Goal: Information Seeking & Learning: Understand process/instructions

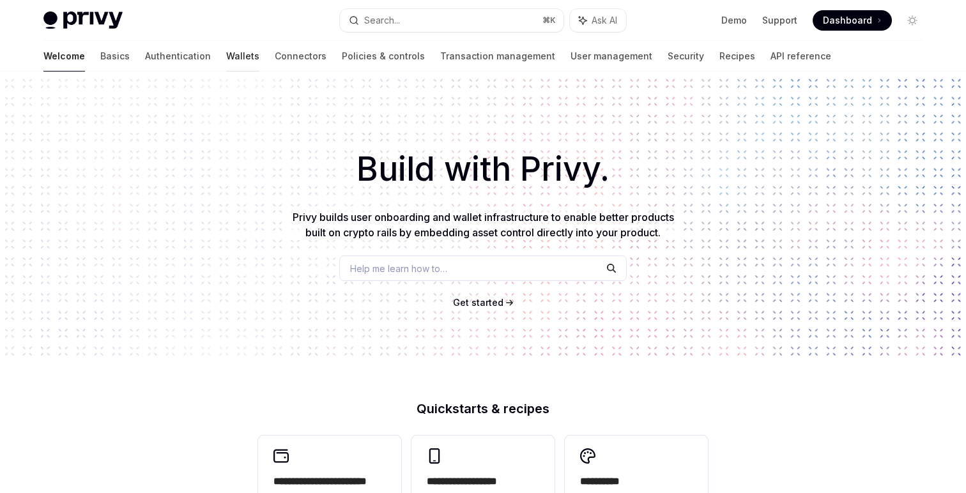
click at [226, 47] on link "Wallets" at bounding box center [242, 56] width 33 height 31
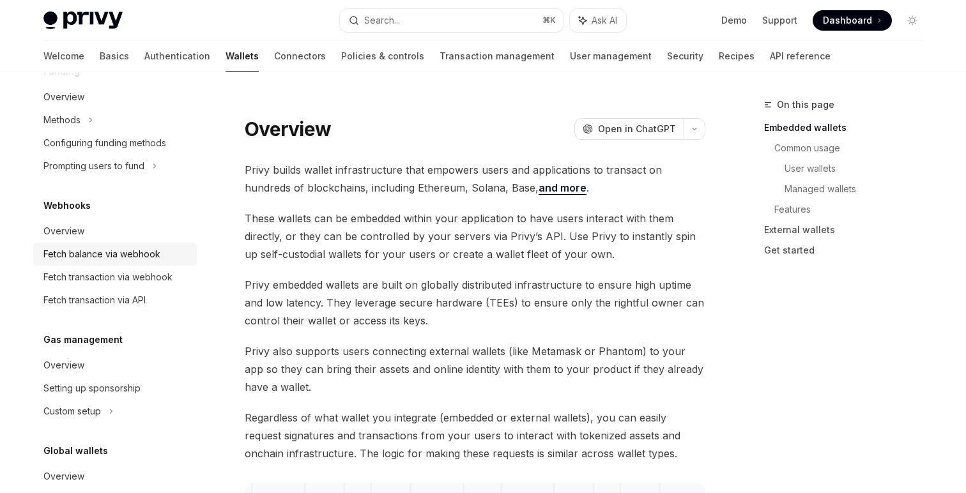
scroll to position [548, 0]
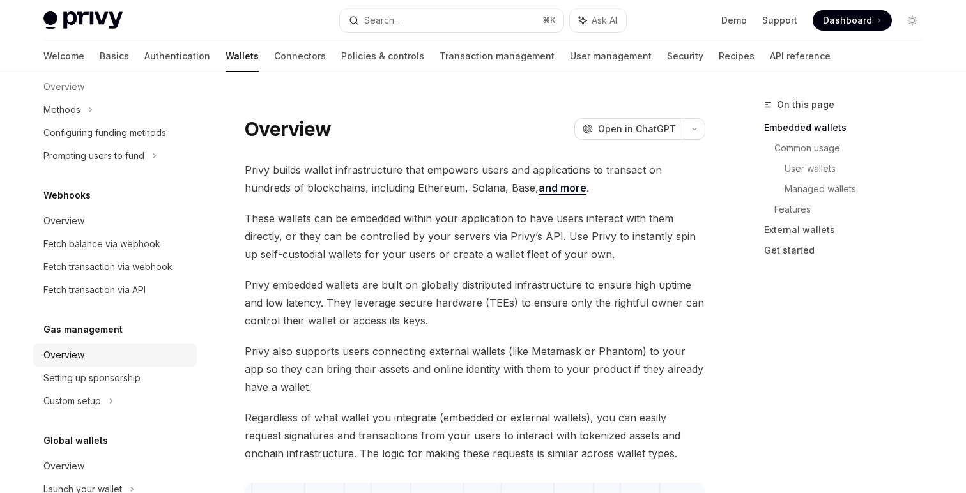
click at [99, 352] on div "Overview" at bounding box center [116, 354] width 146 height 15
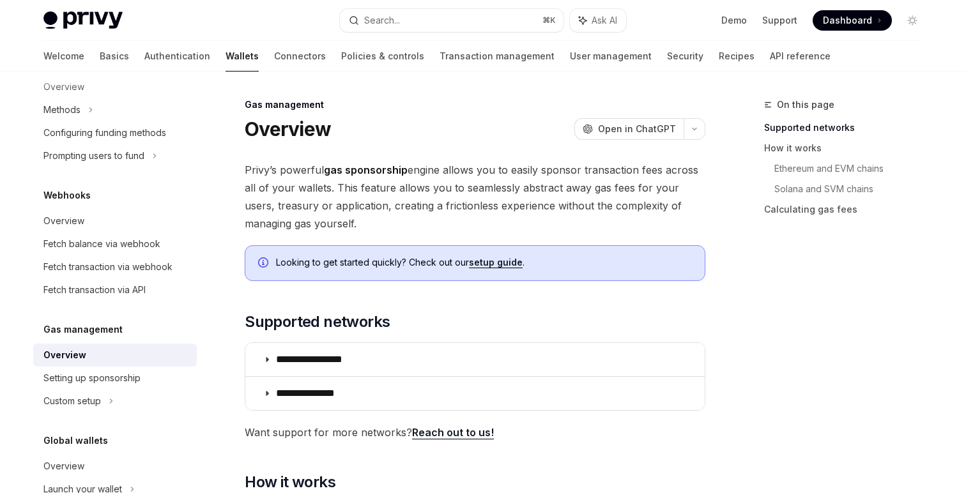
click at [367, 191] on span "Privy’s powerful gas sponsorship engine allows you to easily sponsor transactio…" at bounding box center [475, 197] width 460 height 72
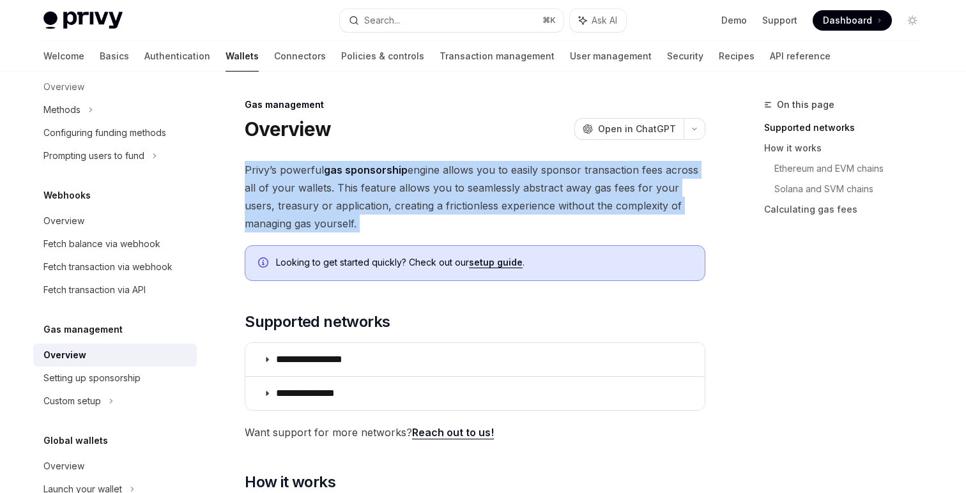
click at [367, 191] on span "Privy’s powerful gas sponsorship engine allows you to easily sponsor transactio…" at bounding box center [475, 197] width 460 height 72
click at [364, 229] on span "Privy’s powerful gas sponsorship engine allows you to easily sponsor transactio…" at bounding box center [475, 197] width 460 height 72
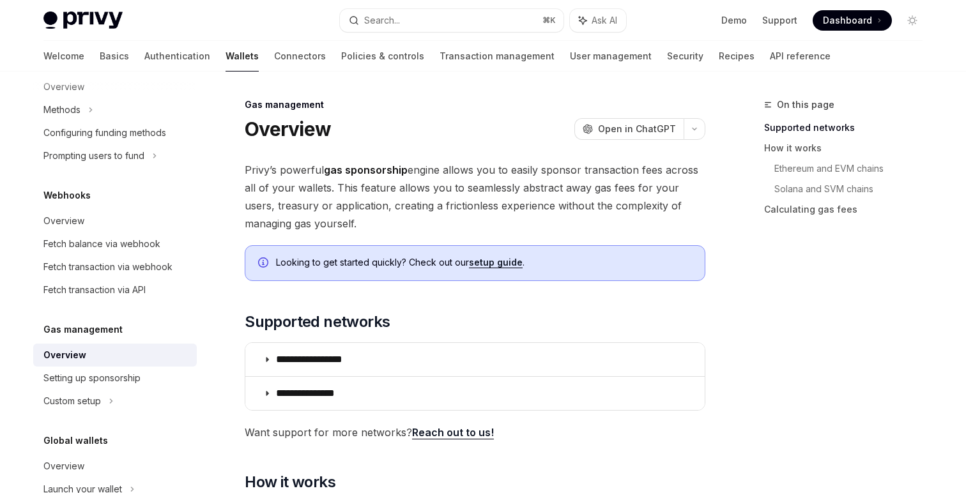
click at [364, 229] on span "Privy’s powerful gas sponsorship engine allows you to easily sponsor transactio…" at bounding box center [475, 197] width 460 height 72
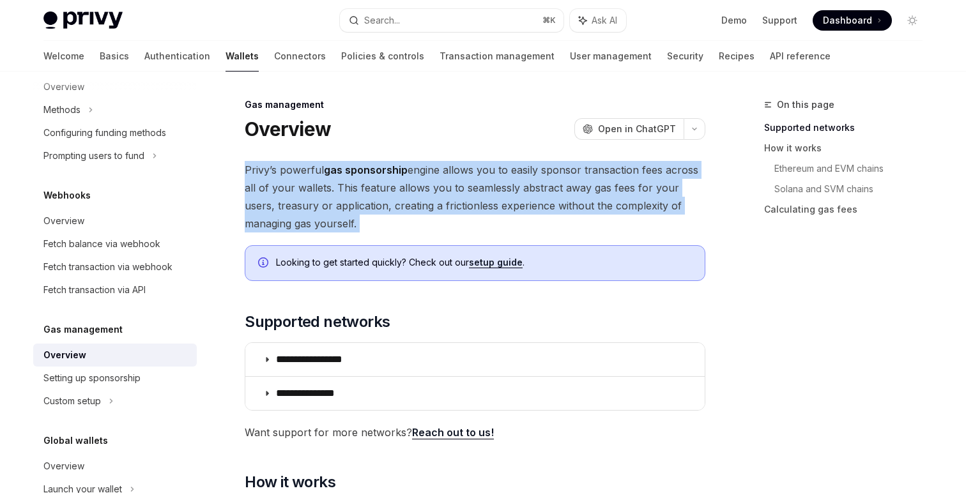
click at [364, 229] on span "Privy’s powerful gas sponsorship engine allows you to easily sponsor transactio…" at bounding box center [475, 197] width 460 height 72
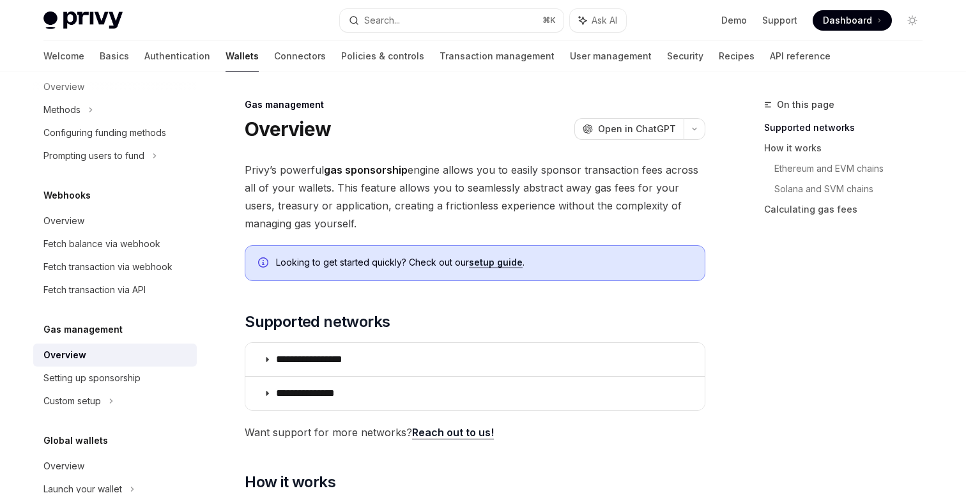
click at [364, 275] on div "Looking to get started quickly? Check out our setup guide ." at bounding box center [475, 263] width 460 height 36
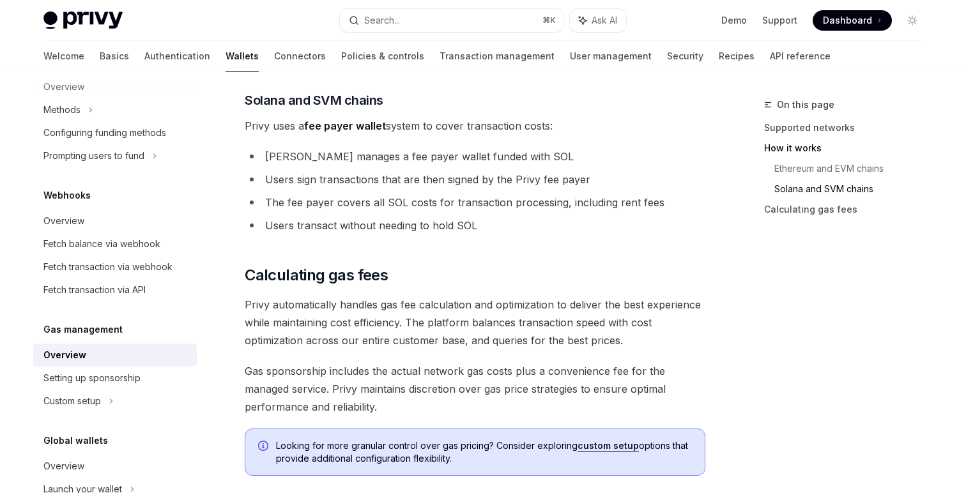
scroll to position [828, 0]
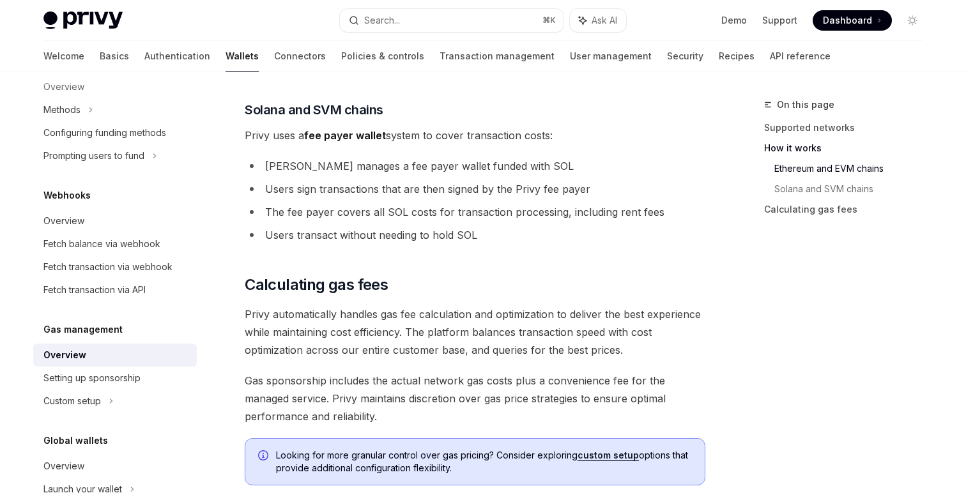
click at [347, 338] on span "Privy automatically handles gas fee calculation and optimization to deliver the…" at bounding box center [475, 332] width 460 height 54
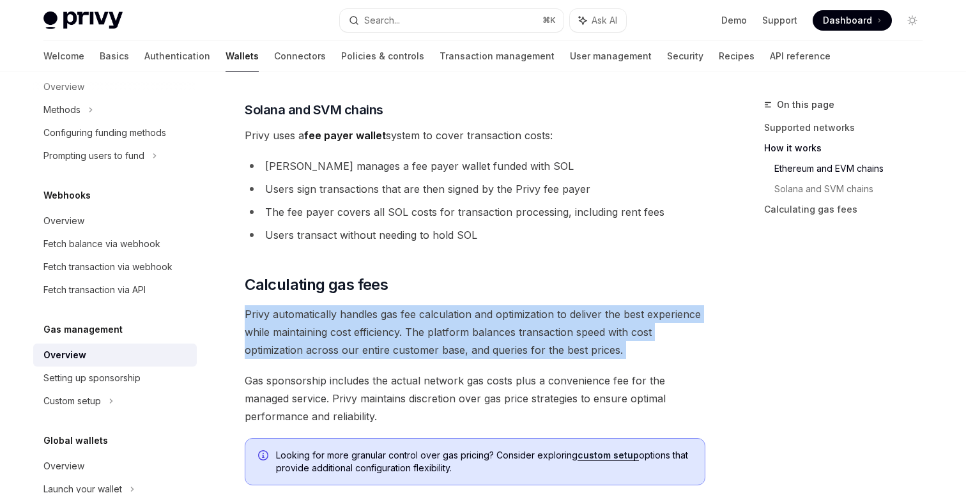
click at [347, 338] on span "Privy automatically handles gas fee calculation and optimization to deliver the…" at bounding box center [475, 332] width 460 height 54
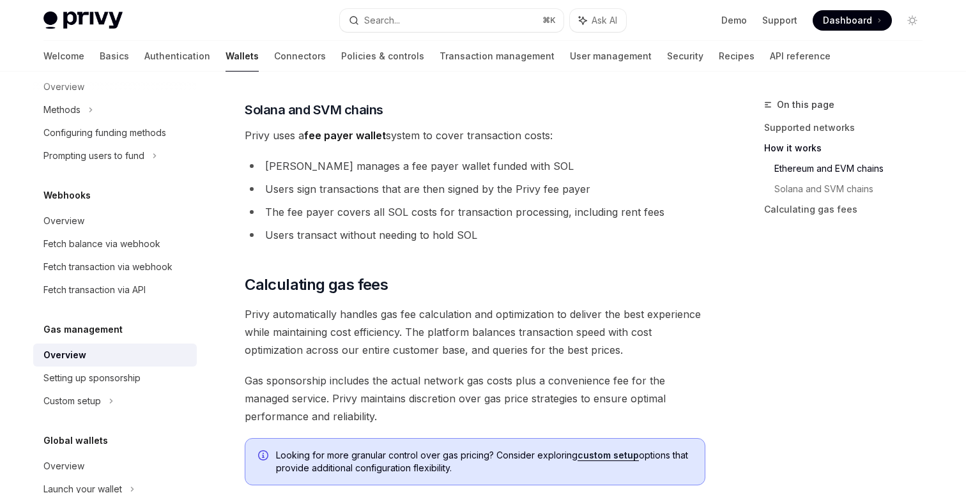
click at [387, 400] on span "Gas sponsorship includes the actual network gas costs plus a convenience fee fo…" at bounding box center [475, 399] width 460 height 54
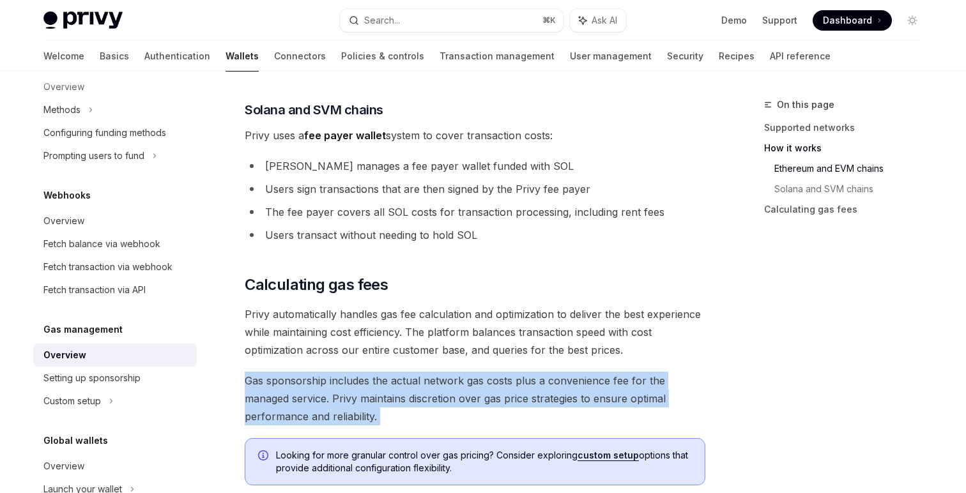
click at [387, 400] on span "Gas sponsorship includes the actual network gas costs plus a convenience fee fo…" at bounding box center [475, 399] width 460 height 54
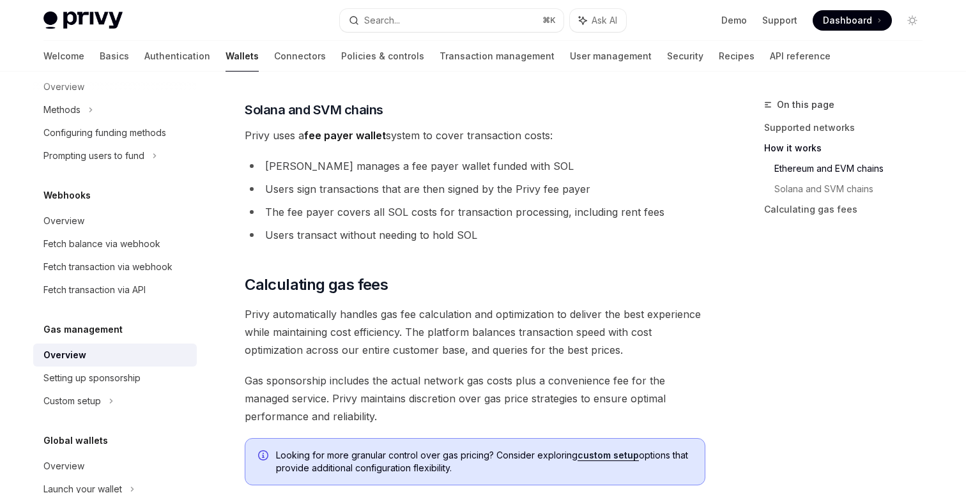
click at [365, 416] on span "Gas sponsorship includes the actual network gas costs plus a convenience fee fo…" at bounding box center [475, 399] width 460 height 54
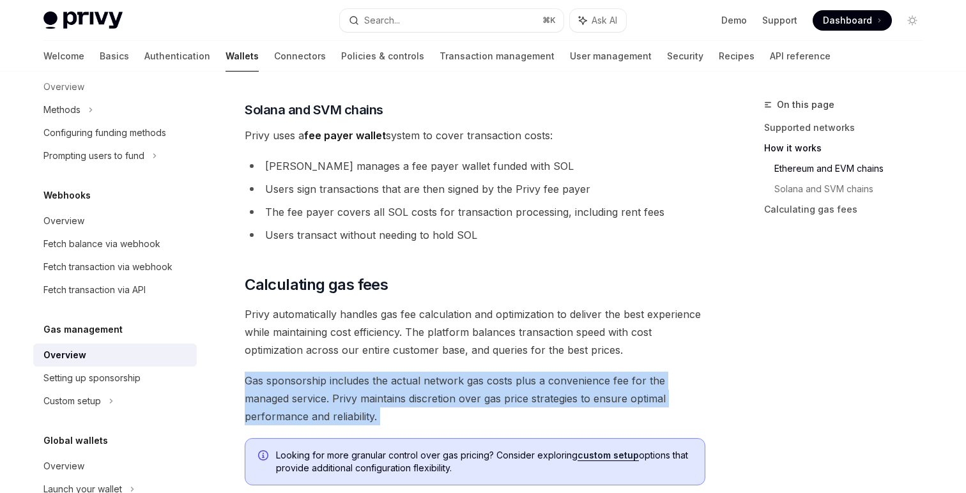
click at [365, 416] on span "Gas sponsorship includes the actual network gas costs plus a convenience fee fo…" at bounding box center [475, 399] width 460 height 54
click at [438, 420] on span "Gas sponsorship includes the actual network gas costs plus a convenience fee fo…" at bounding box center [475, 399] width 460 height 54
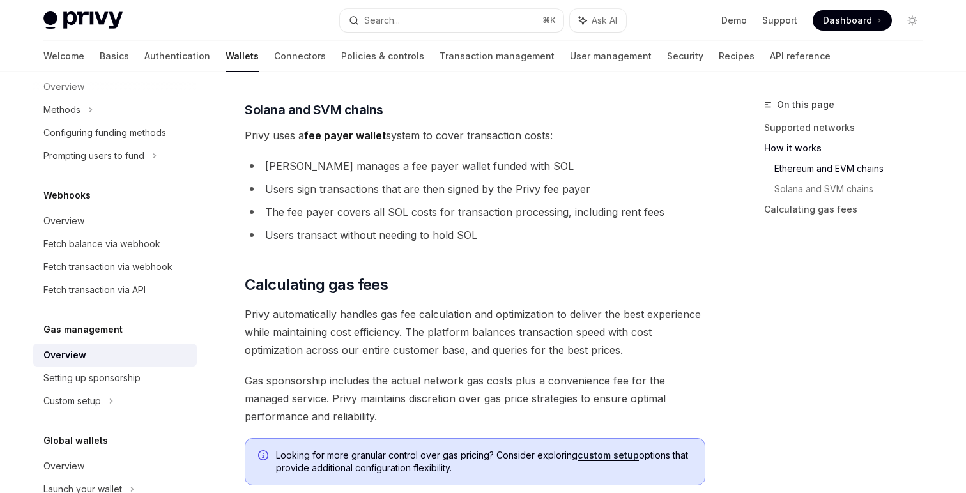
click at [438, 420] on span "Gas sponsorship includes the actual network gas costs plus a convenience fee fo…" at bounding box center [475, 399] width 460 height 54
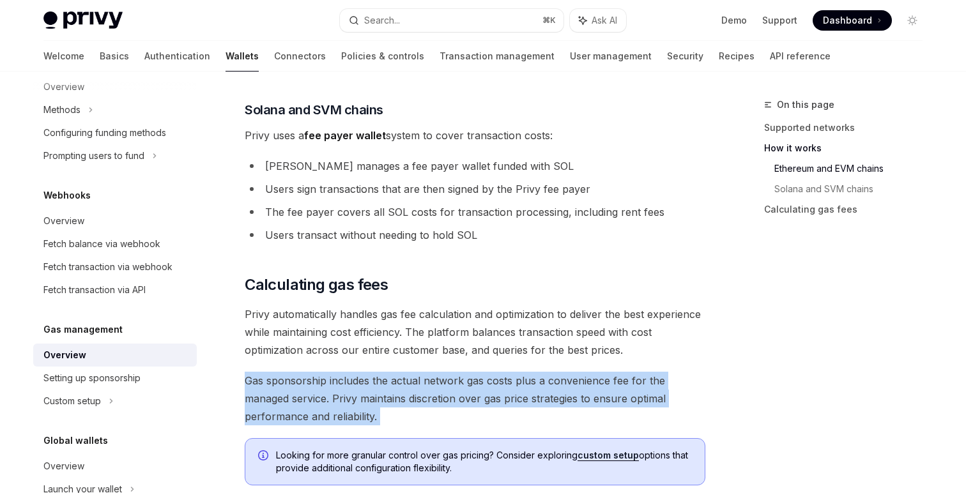
click at [438, 420] on span "Gas sponsorship includes the actual network gas costs plus a convenience fee fo…" at bounding box center [475, 399] width 460 height 54
click at [395, 415] on span "Gas sponsorship includes the actual network gas costs plus a convenience fee fo…" at bounding box center [475, 399] width 460 height 54
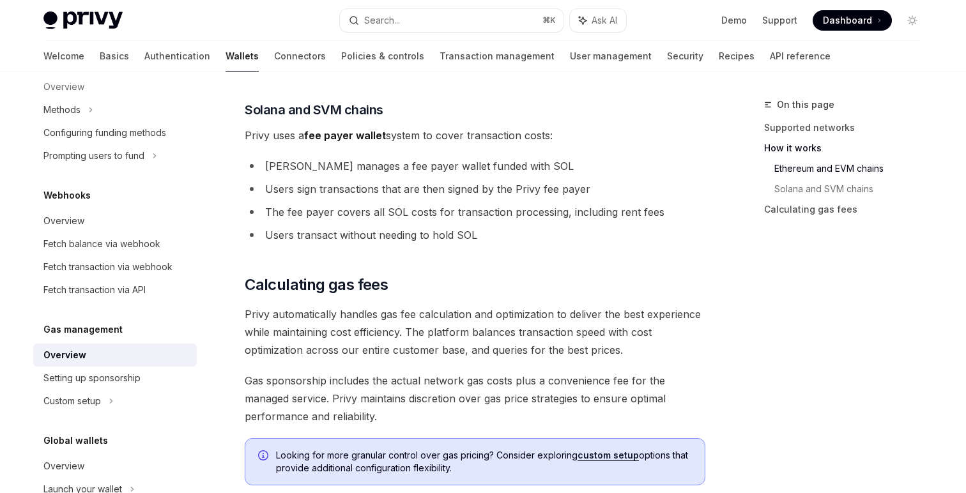
click at [395, 415] on span "Gas sponsorship includes the actual network gas costs plus a convenience fee fo…" at bounding box center [475, 399] width 460 height 54
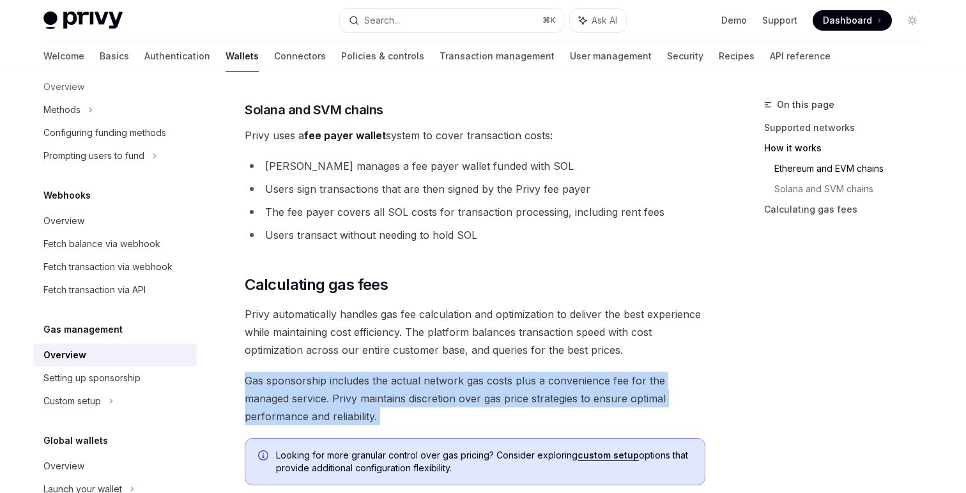
click at [395, 415] on span "Gas sponsorship includes the actual network gas costs plus a convenience fee fo…" at bounding box center [475, 399] width 460 height 54
click at [425, 415] on span "Gas sponsorship includes the actual network gas costs plus a convenience fee fo…" at bounding box center [475, 399] width 460 height 54
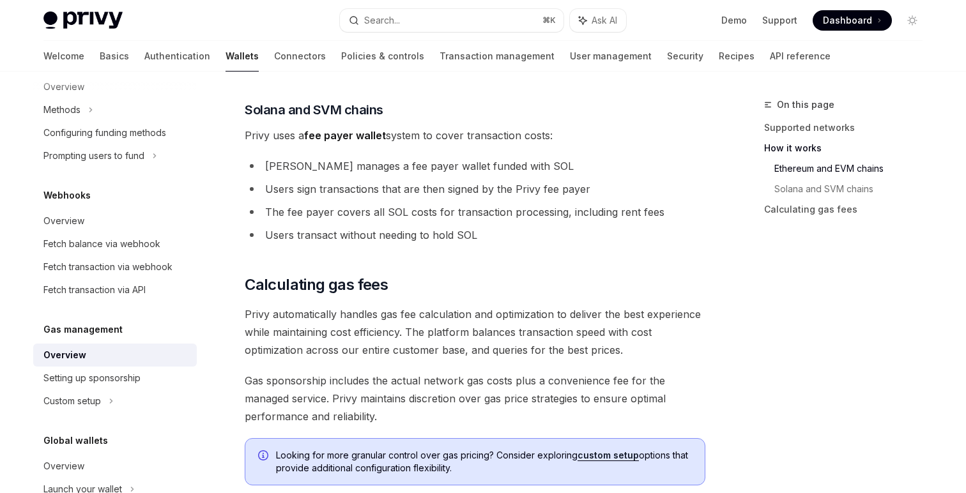
click at [425, 415] on span "Gas sponsorship includes the actual network gas costs plus a convenience fee fo…" at bounding box center [475, 399] width 460 height 54
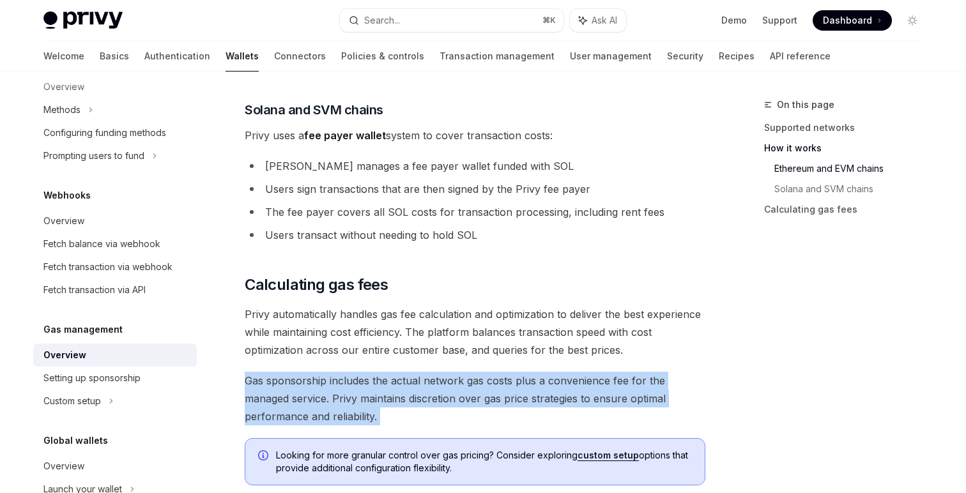
click at [425, 415] on span "Gas sponsorship includes the actual network gas costs plus a convenience fee fo…" at bounding box center [475, 399] width 460 height 54
click at [393, 414] on span "Gas sponsorship includes the actual network gas costs plus a convenience fee fo…" at bounding box center [475, 399] width 460 height 54
drag, startPoint x: 400, startPoint y: 422, endPoint x: 358, endPoint y: 374, distance: 64.7
click at [358, 374] on span "Gas sponsorship includes the actual network gas costs plus a convenience fee fo…" at bounding box center [475, 399] width 460 height 54
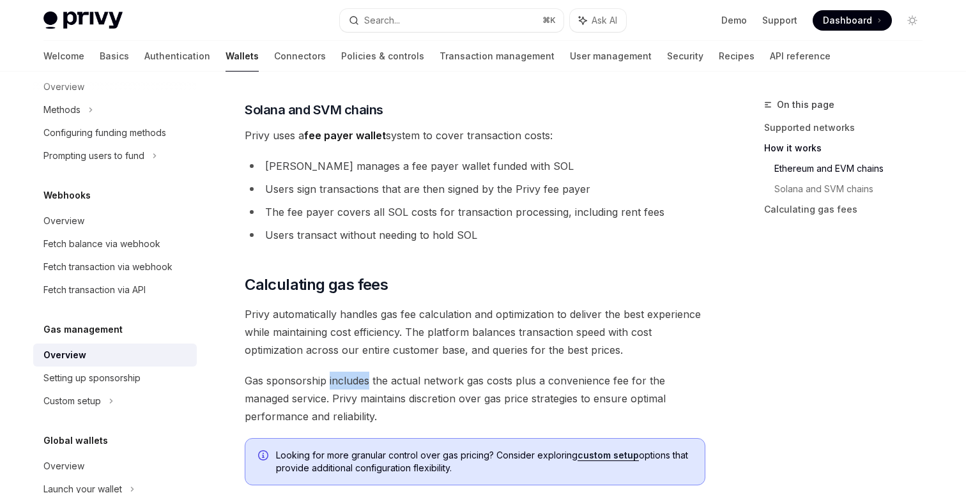
click at [358, 374] on span "Gas sponsorship includes the actual network gas costs plus a convenience fee fo…" at bounding box center [475, 399] width 460 height 54
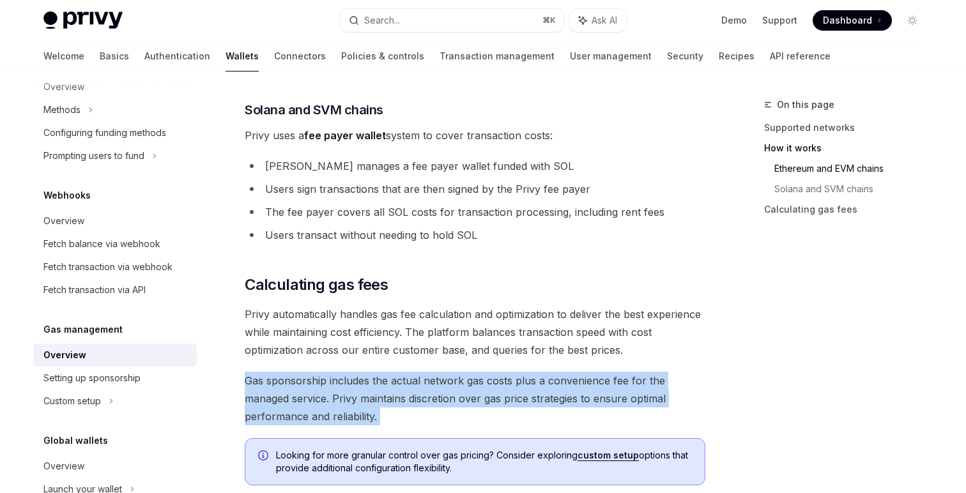
click at [358, 374] on span "Gas sponsorship includes the actual network gas costs plus a convenience fee fo…" at bounding box center [475, 399] width 460 height 54
click at [404, 411] on span "Gas sponsorship includes the actual network gas costs plus a convenience fee fo…" at bounding box center [475, 399] width 460 height 54
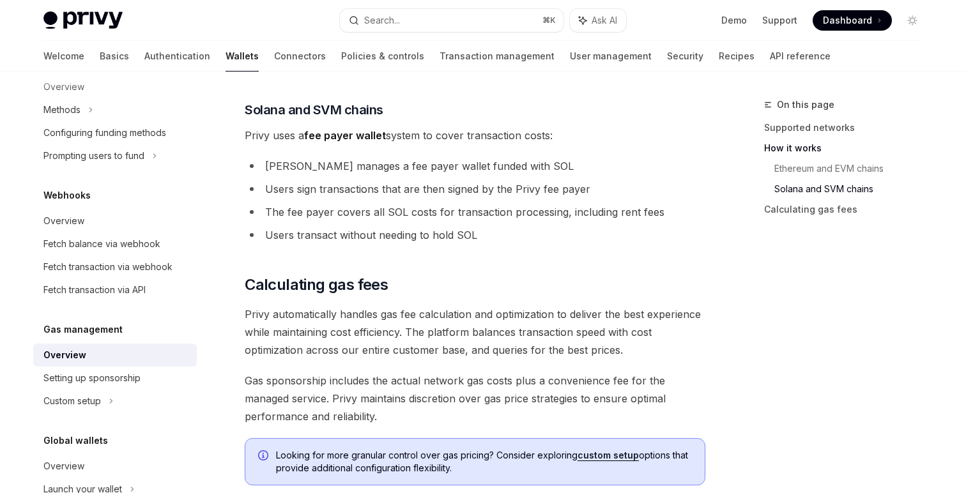
scroll to position [870, 0]
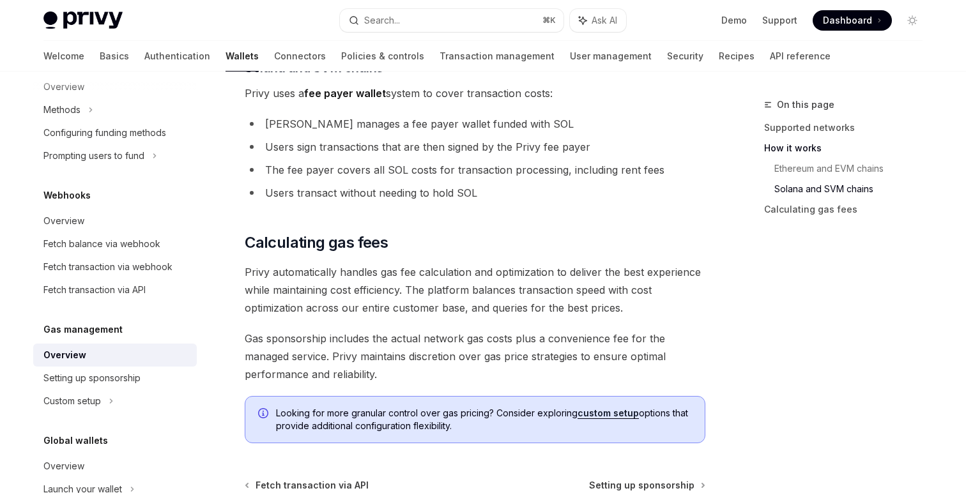
click at [399, 372] on span "Gas sponsorship includes the actual network gas costs plus a convenience fee fo…" at bounding box center [475, 357] width 460 height 54
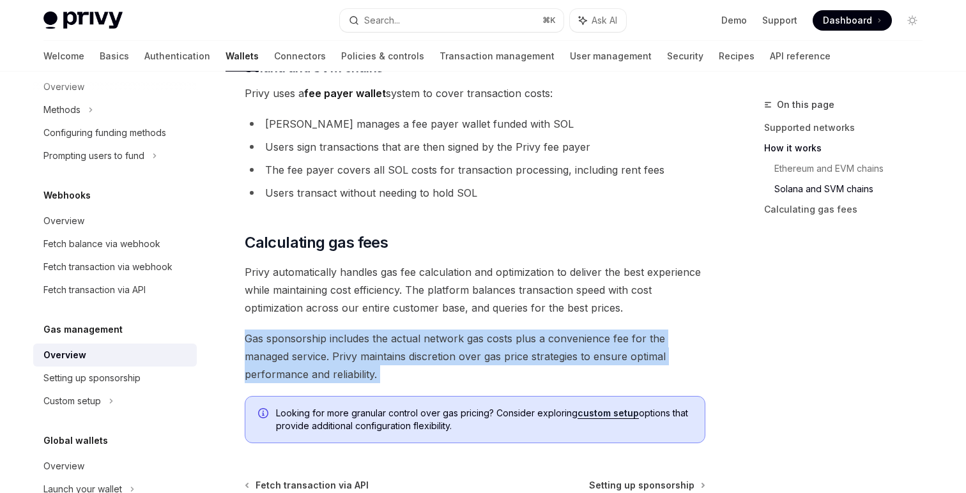
click at [399, 372] on span "Gas sponsorship includes the actual network gas costs plus a convenience fee fo…" at bounding box center [475, 357] width 460 height 54
click at [428, 372] on span "Gas sponsorship includes the actual network gas costs plus a convenience fee fo…" at bounding box center [475, 357] width 460 height 54
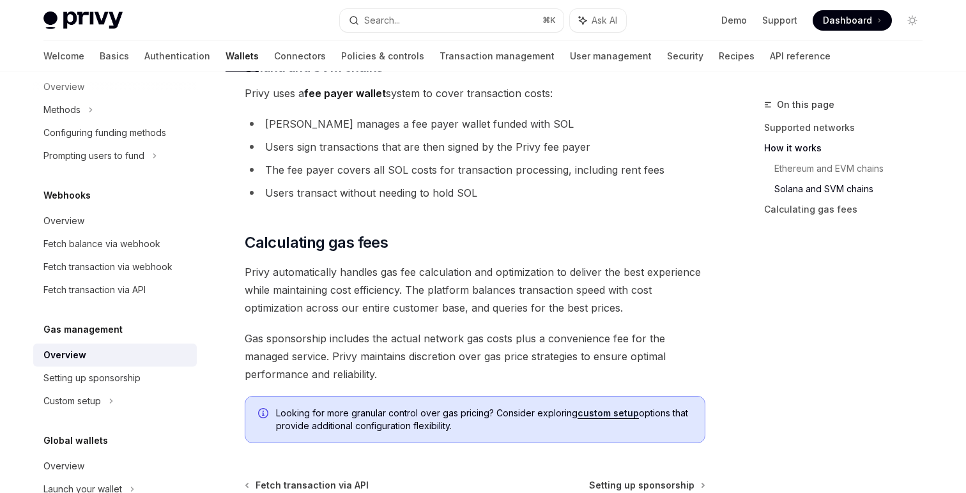
click at [428, 372] on span "Gas sponsorship includes the actual network gas costs plus a convenience fee fo…" at bounding box center [475, 357] width 460 height 54
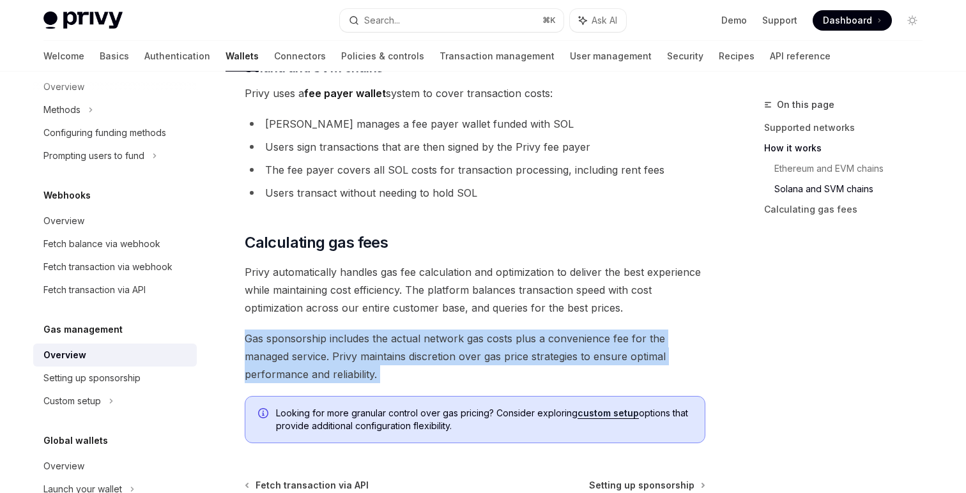
click at [428, 372] on span "Gas sponsorship includes the actual network gas costs plus a convenience fee fo…" at bounding box center [475, 357] width 460 height 54
click at [371, 372] on span "Gas sponsorship includes the actual network gas costs plus a convenience fee fo…" at bounding box center [475, 357] width 460 height 54
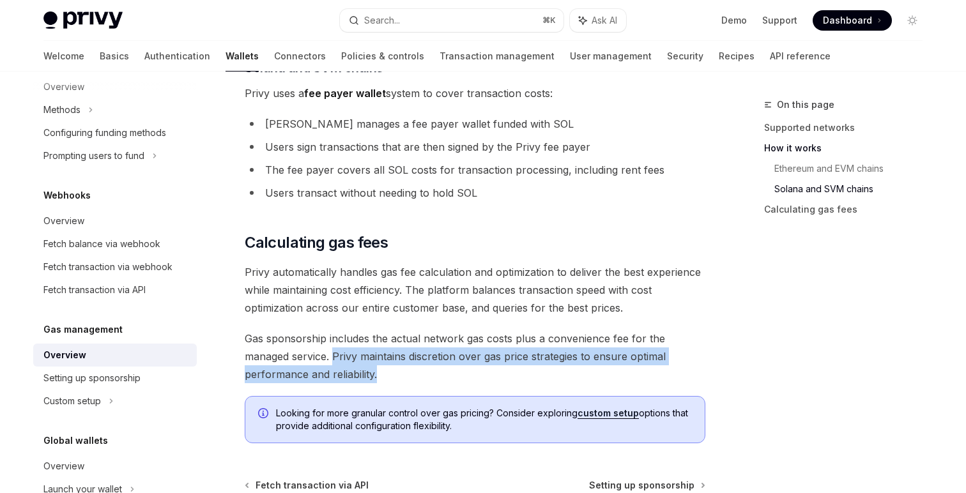
drag, startPoint x: 334, startPoint y: 359, endPoint x: 402, endPoint y: 380, distance: 70.9
click at [402, 380] on span "Gas sponsorship includes the actual network gas costs plus a convenience fee fo…" at bounding box center [475, 357] width 460 height 54
drag, startPoint x: 402, startPoint y: 380, endPoint x: 330, endPoint y: 355, distance: 75.7
click at [330, 355] on span "Gas sponsorship includes the actual network gas costs plus a convenience fee fo…" at bounding box center [475, 357] width 460 height 54
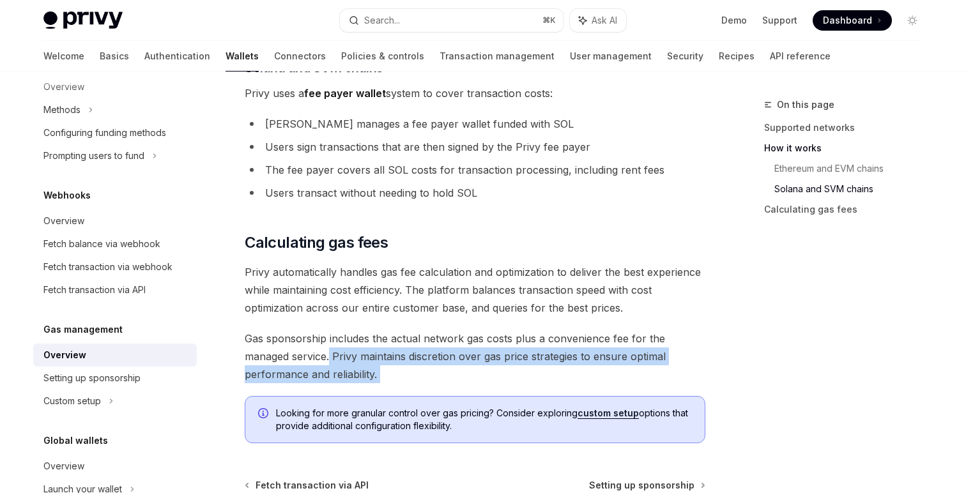
click at [331, 355] on span "Gas sponsorship includes the actual network gas costs plus a convenience fee fo…" at bounding box center [475, 357] width 460 height 54
drag, startPoint x: 331, startPoint y: 355, endPoint x: 418, endPoint y: 390, distance: 93.7
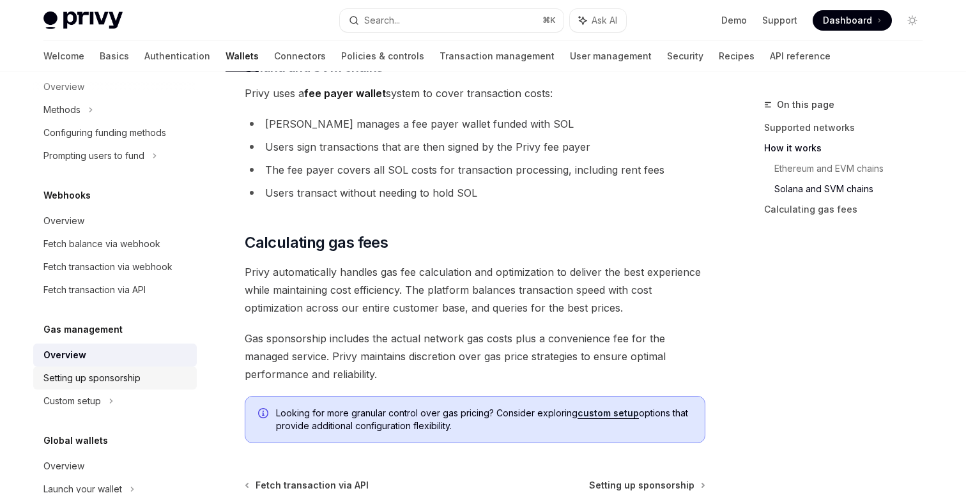
click at [145, 368] on link "Setting up sponsorship" at bounding box center [114, 378] width 163 height 23
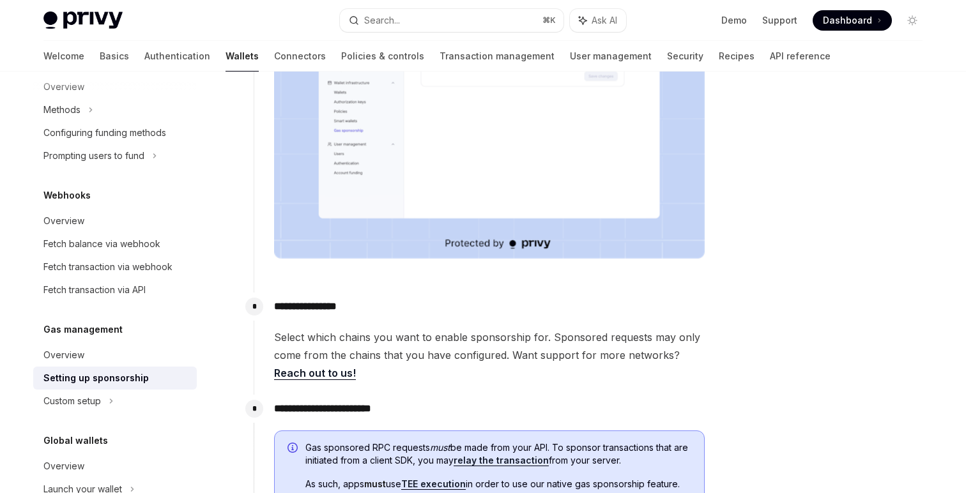
scroll to position [216, 0]
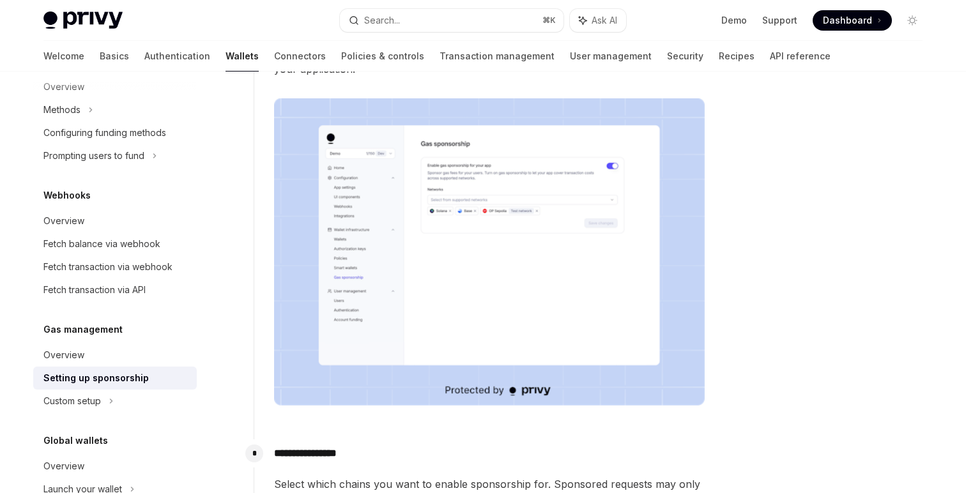
click at [455, 238] on img at bounding box center [489, 252] width 430 height 308
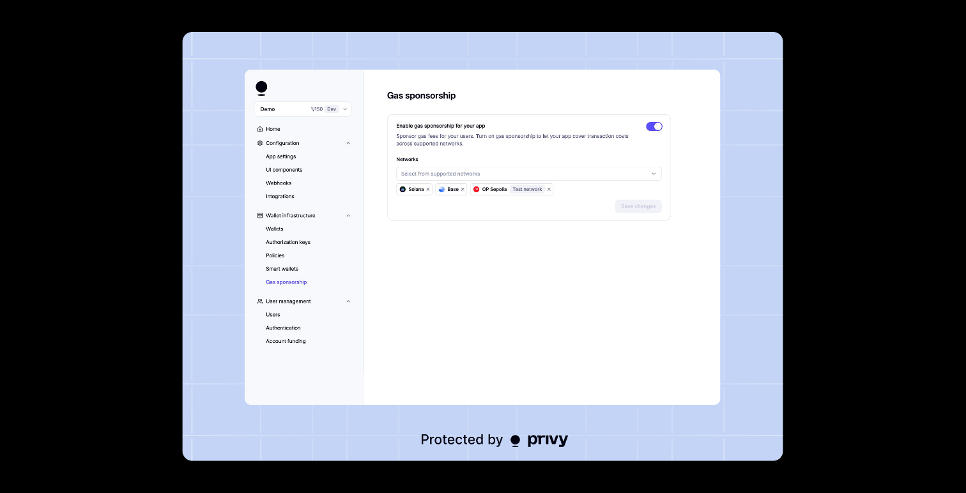
click at [455, 238] on img at bounding box center [483, 246] width 600 height 429
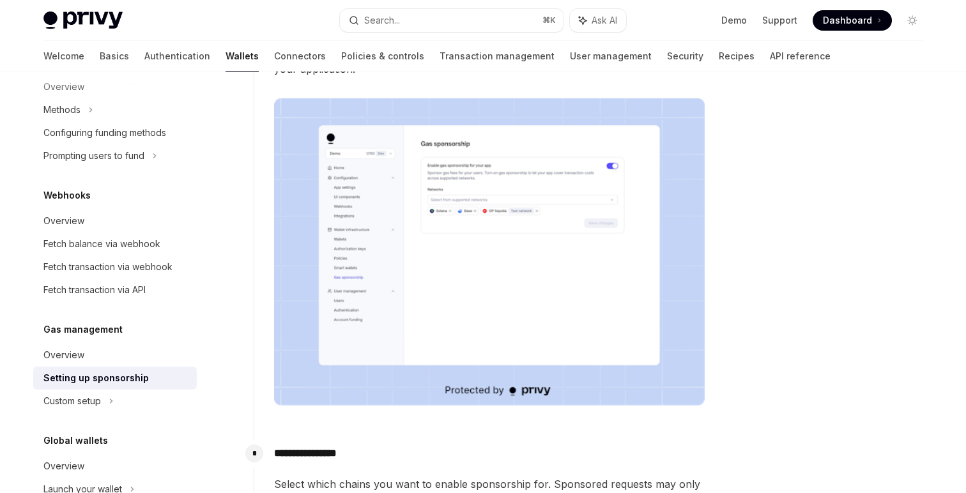
click at [843, 261] on div at bounding box center [835, 295] width 194 height 396
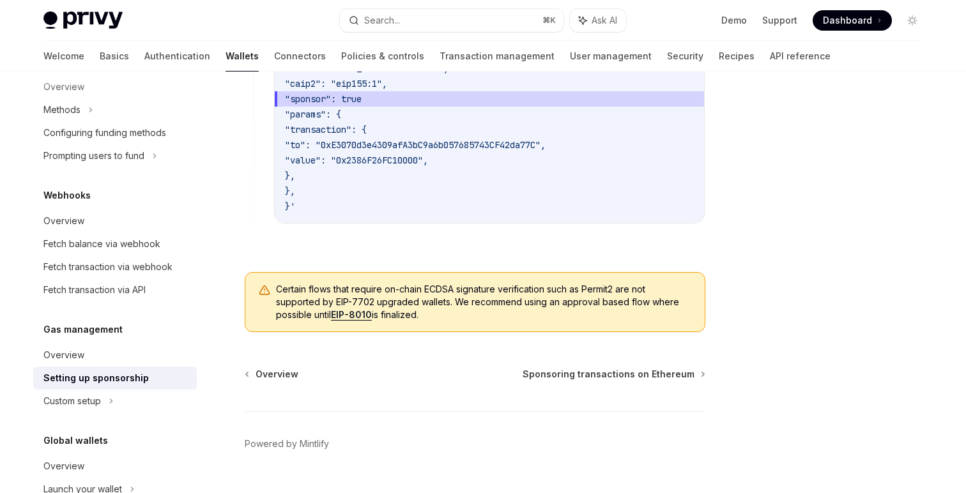
scroll to position [1052, 0]
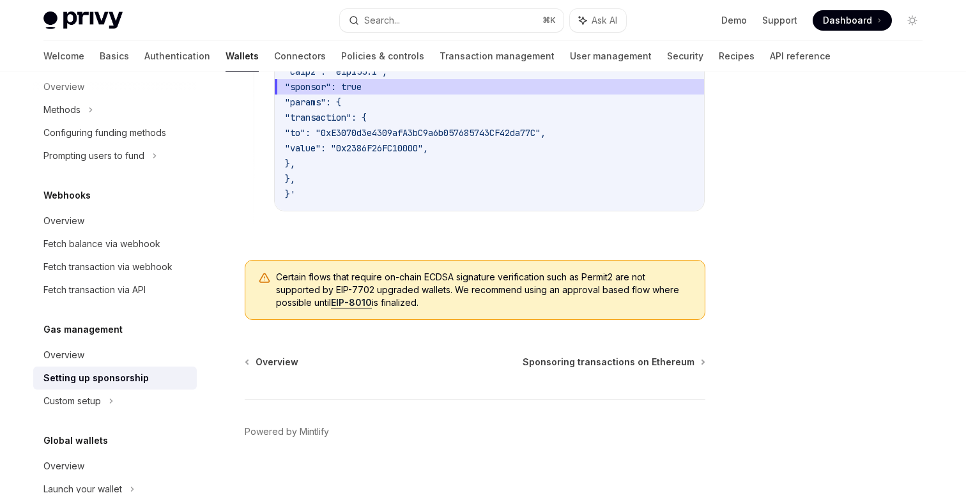
click at [438, 285] on span "Certain flows that require on-chain ECDSA signature verification such as Permit…" at bounding box center [484, 290] width 416 height 38
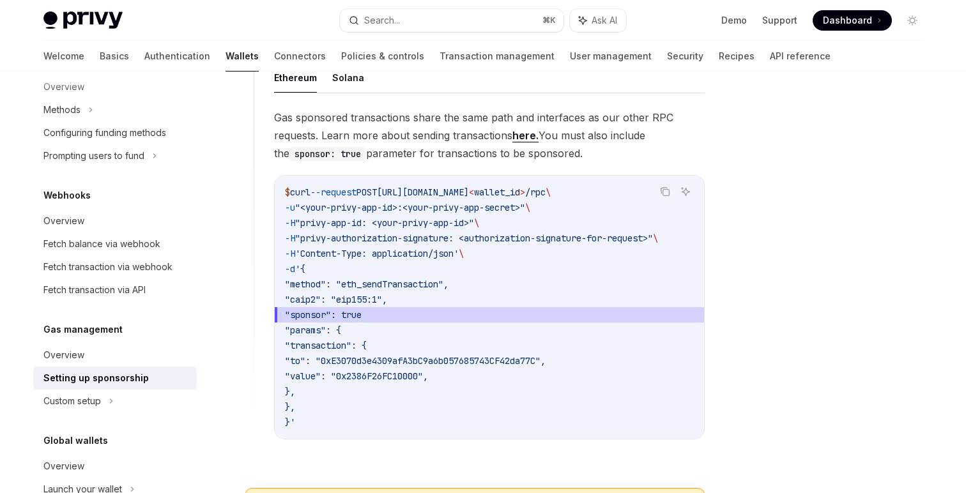
scroll to position [1013, 0]
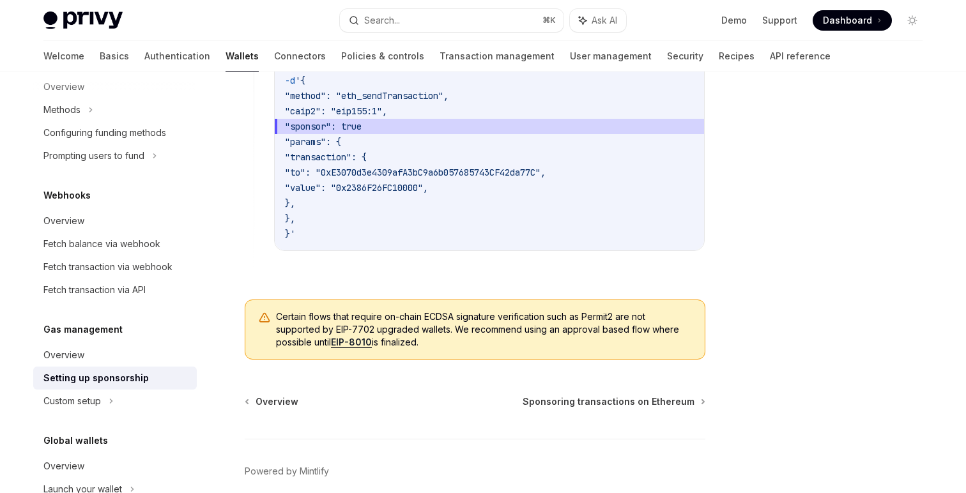
click at [356, 348] on link "EIP-8010" at bounding box center [351, 342] width 41 height 11
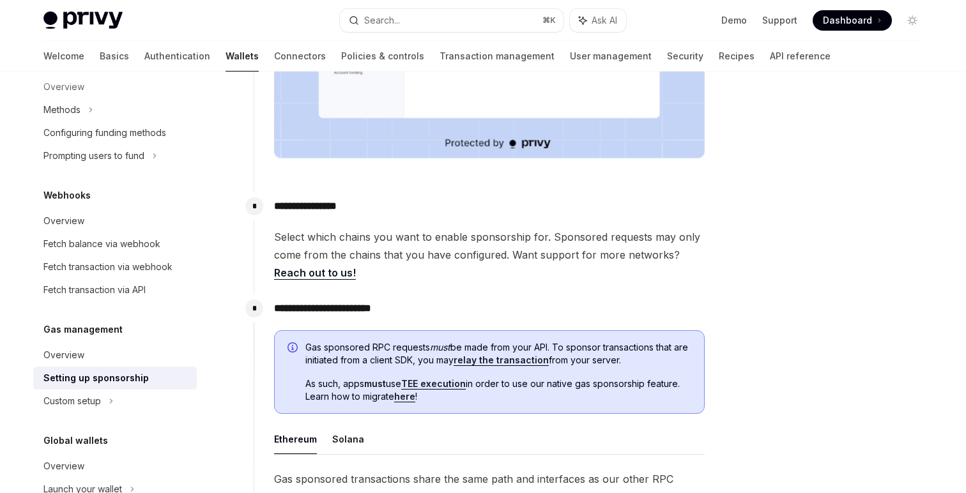
scroll to position [425, 0]
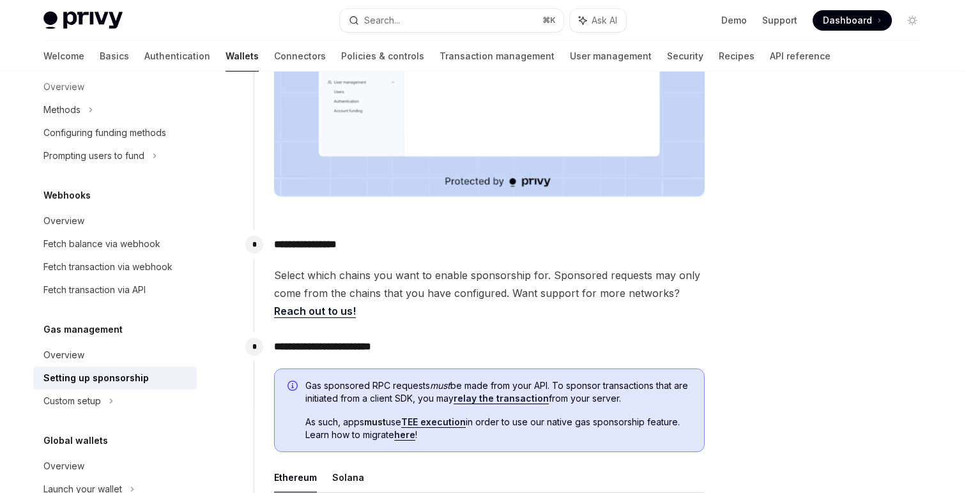
click at [105, 340] on div "Gas management Overview Setting up sponsorship Custom setup" at bounding box center [114, 367] width 163 height 91
click at [108, 345] on link "Overview" at bounding box center [114, 355] width 163 height 23
type textarea "*"
